Goal: Task Accomplishment & Management: Manage account settings

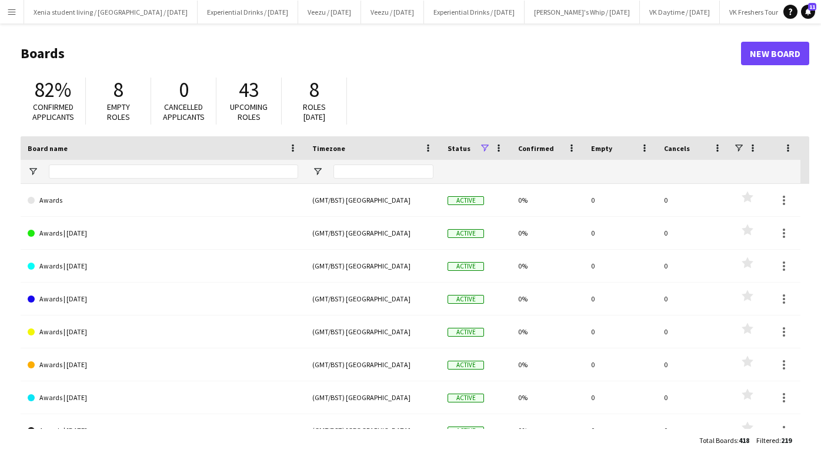
click at [12, 11] on app-icon "Menu" at bounding box center [11, 11] width 9 height 9
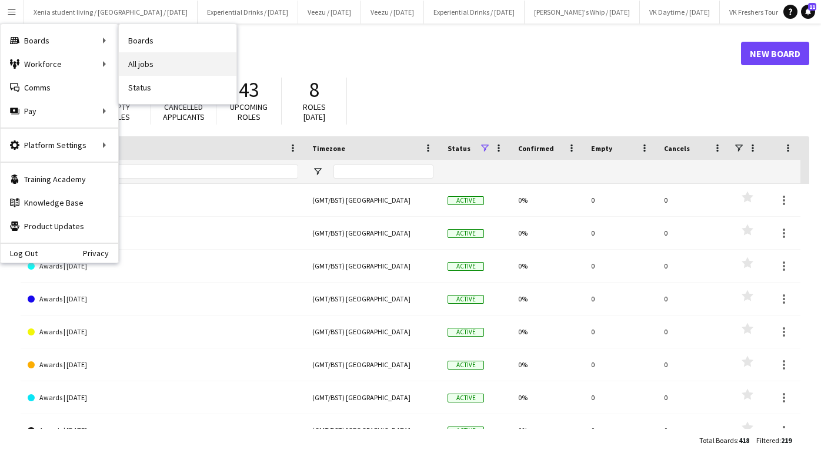
click at [152, 54] on link "All jobs" at bounding box center [178, 64] width 118 height 24
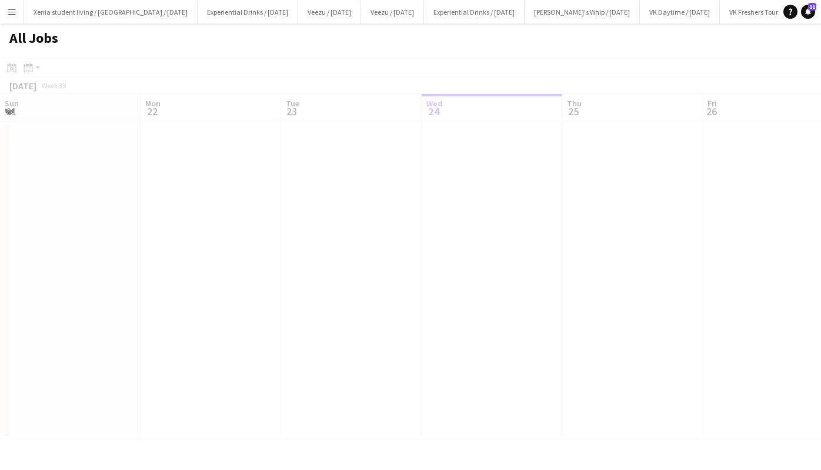
scroll to position [0, 281]
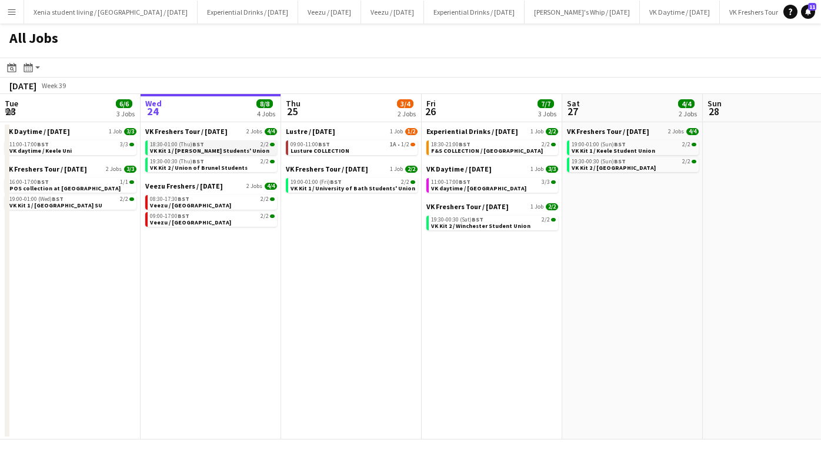
click at [220, 149] on span "VK Kit 1 / [PERSON_NAME] Students' Union" at bounding box center [209, 151] width 119 height 8
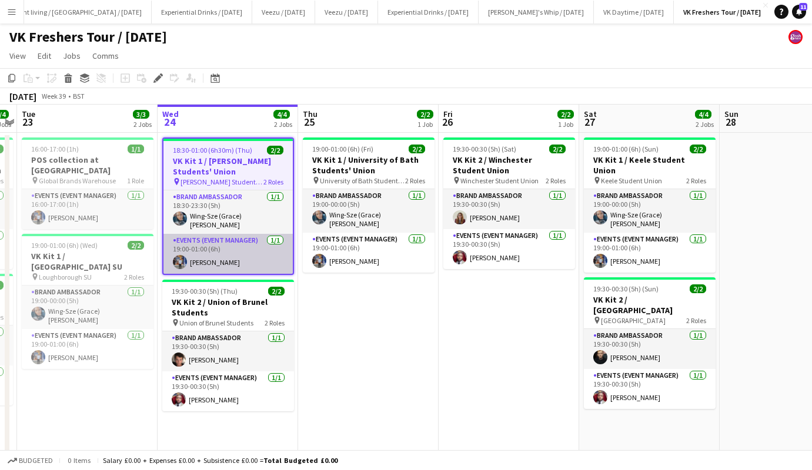
click at [202, 257] on app-card-role "Events (Event Manager) [DATE] 19:00-01:00 (6h) [PERSON_NAME]" at bounding box center [227, 254] width 129 height 40
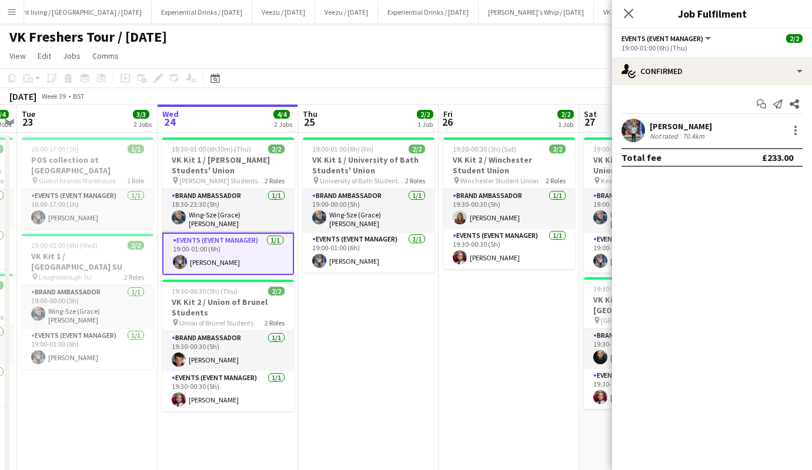
click at [670, 124] on div "[PERSON_NAME]" at bounding box center [681, 126] width 62 height 11
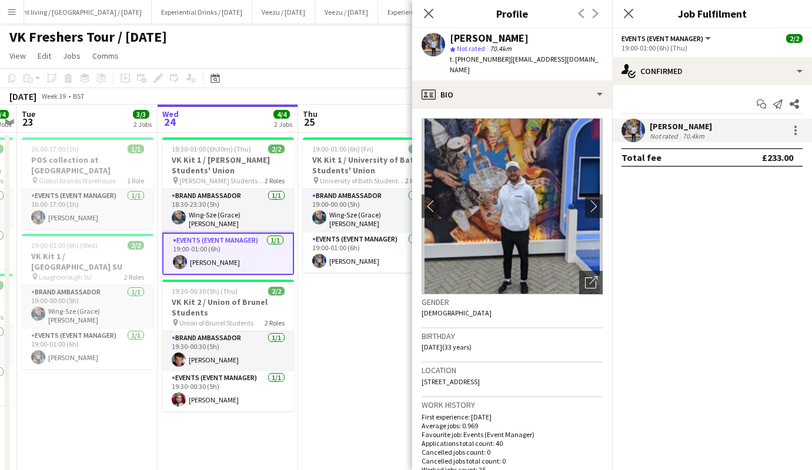
scroll to position [717, 0]
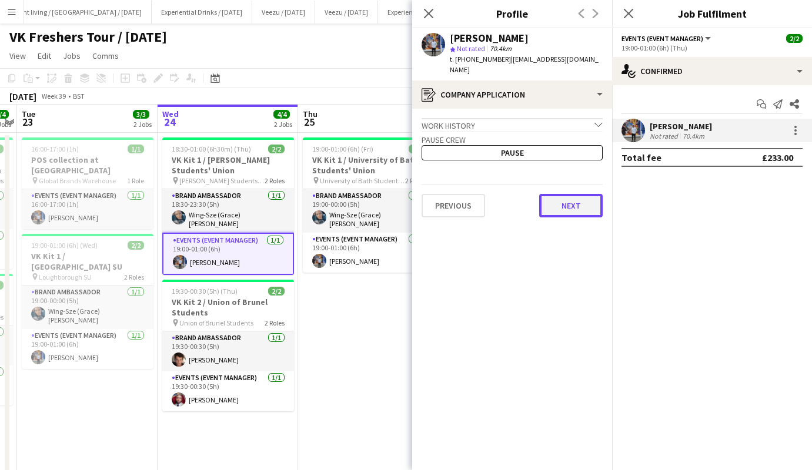
click at [576, 195] on button "Next" at bounding box center [570, 206] width 63 height 24
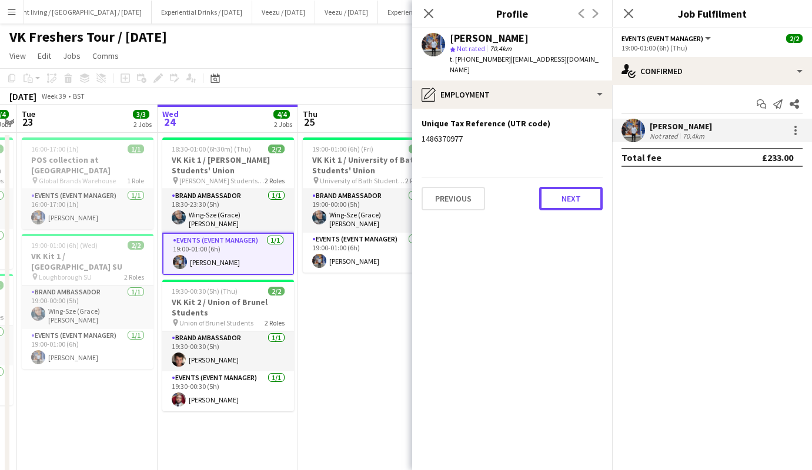
click at [576, 195] on button "Next" at bounding box center [570, 199] width 63 height 24
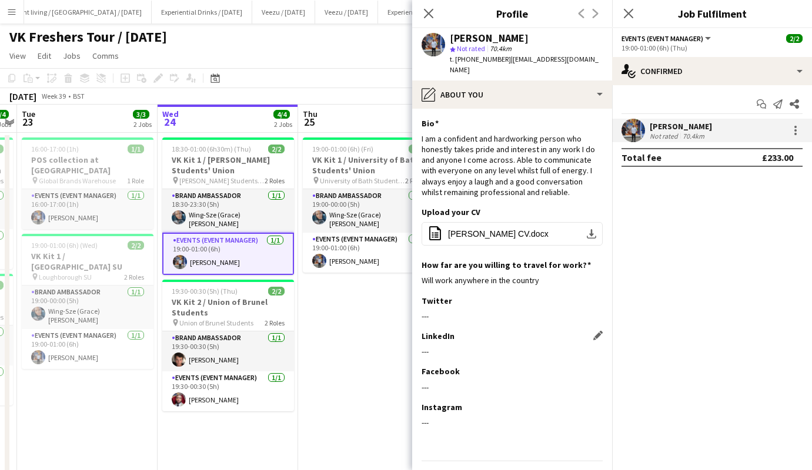
scroll to position [23, 0]
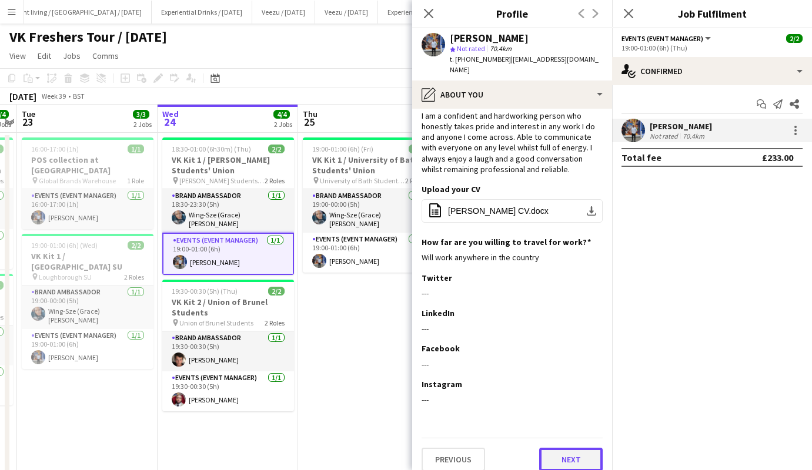
click at [564, 448] on button "Next" at bounding box center [570, 460] width 63 height 24
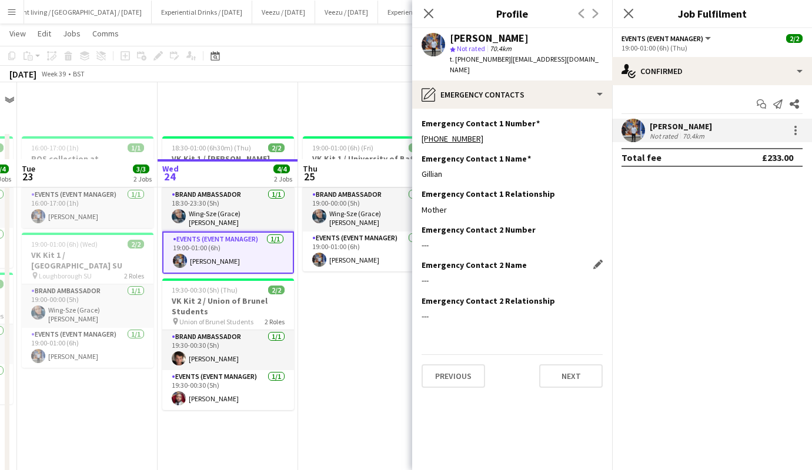
scroll to position [76, 0]
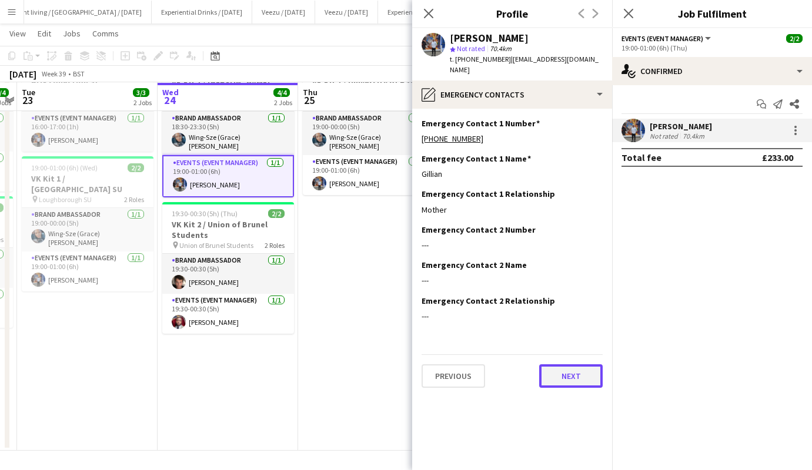
click at [569, 364] on button "Next" at bounding box center [570, 376] width 63 height 24
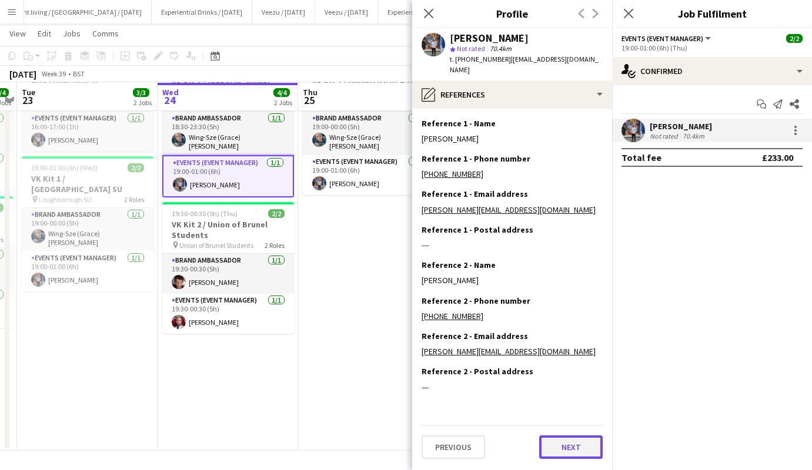
click at [574, 438] on button "Next" at bounding box center [570, 448] width 63 height 24
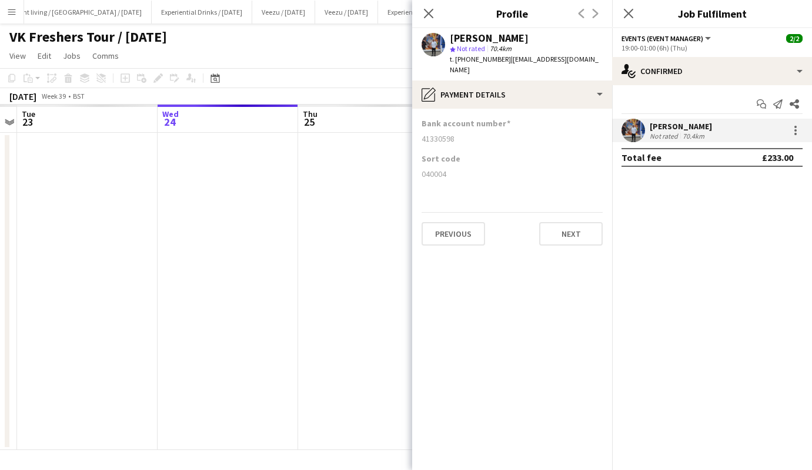
scroll to position [0, 0]
